Goal: Task Accomplishment & Management: Manage account settings

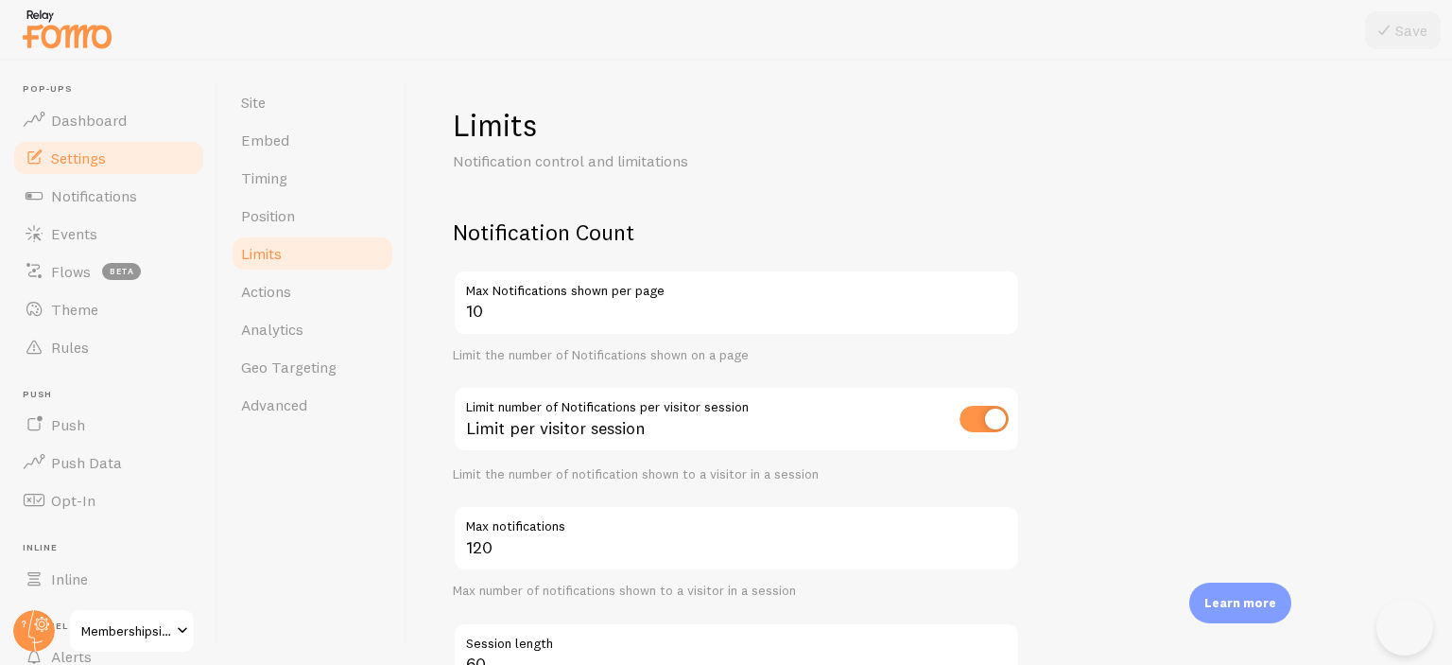
click at [273, 256] on span "Limits" at bounding box center [261, 253] width 41 height 19
click at [539, 230] on h2 "Notification Count" at bounding box center [736, 231] width 567 height 29
click at [576, 231] on h2 "Notification Count" at bounding box center [736, 231] width 567 height 29
click at [574, 231] on h2 "Notification Count" at bounding box center [736, 231] width 567 height 29
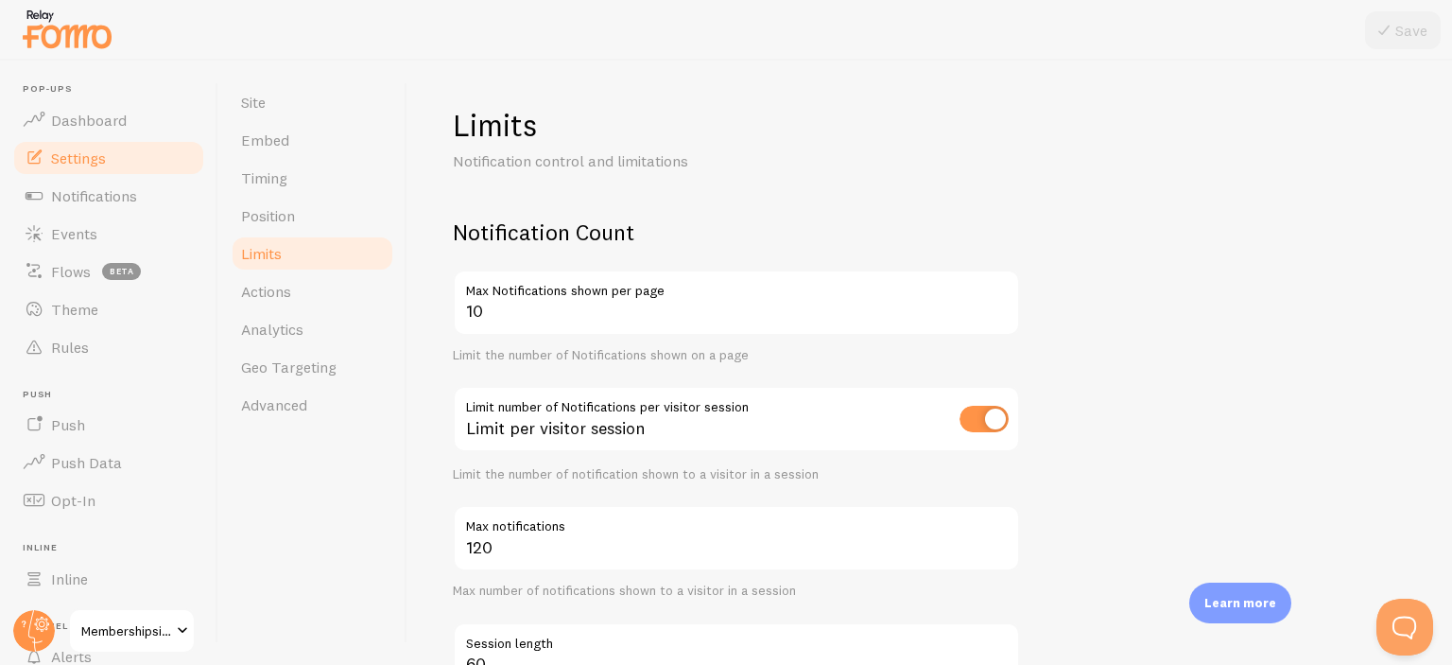
click at [574, 231] on h2 "Notification Count" at bounding box center [736, 231] width 567 height 29
click at [568, 233] on h2 "Notification Count" at bounding box center [736, 231] width 567 height 29
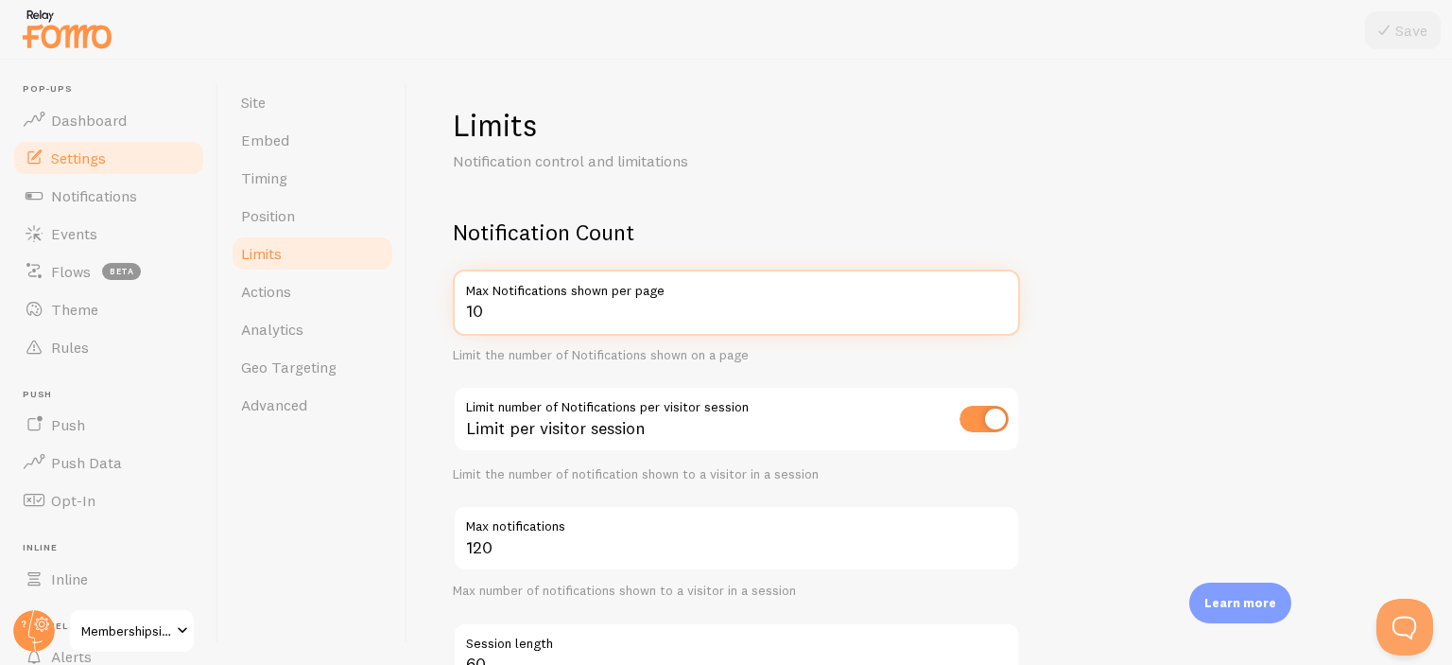
click at [514, 317] on input "10" at bounding box center [736, 302] width 567 height 66
